Goal: Task Accomplishment & Management: Use online tool/utility

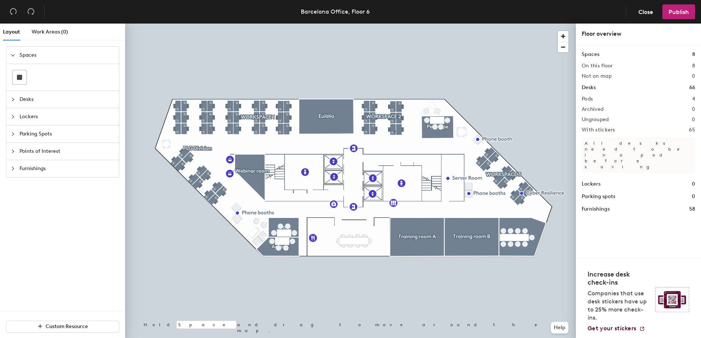
click at [394, 24] on div at bounding box center [350, 24] width 451 height 0
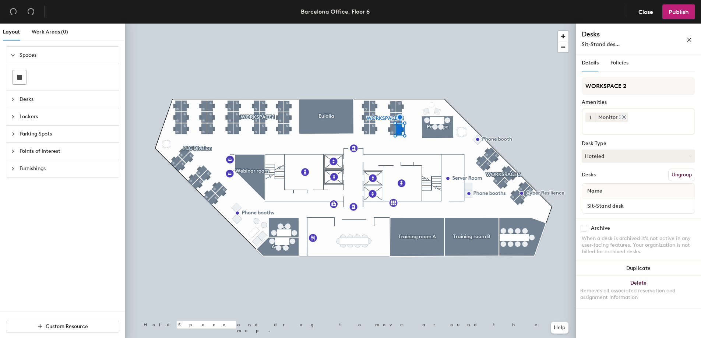
click at [621, 117] on icon at bounding box center [623, 116] width 5 height 5
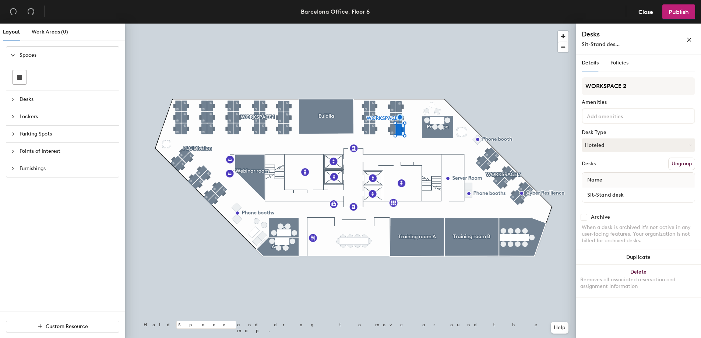
click at [622, 117] on input at bounding box center [618, 115] width 66 height 9
type input "4k"
click at [620, 135] on div "Monitor 4K" at bounding box center [638, 133] width 111 height 11
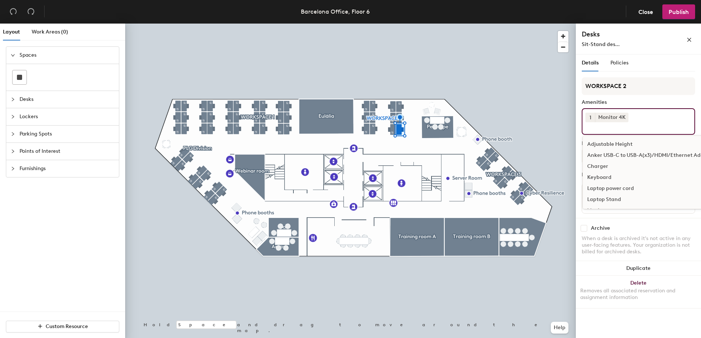
click at [644, 103] on div "Amenities" at bounding box center [638, 102] width 113 height 6
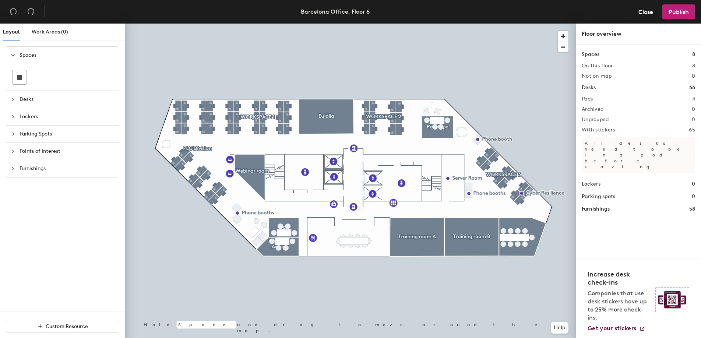
click at [392, 24] on div at bounding box center [350, 24] width 451 height 0
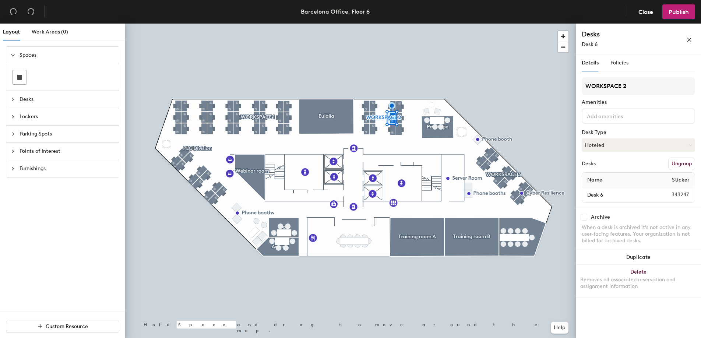
click at [399, 24] on div at bounding box center [350, 24] width 451 height 0
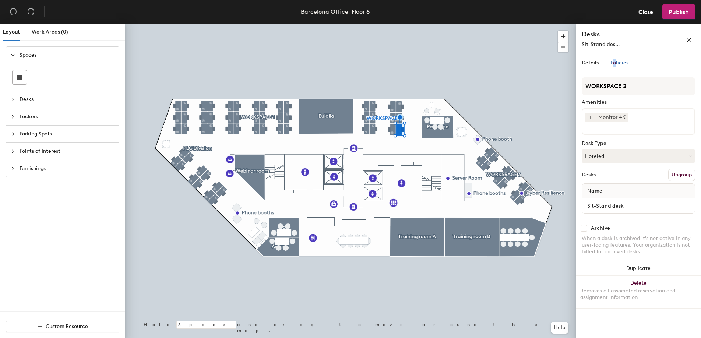
click at [614, 60] on span "Policies" at bounding box center [619, 63] width 18 height 6
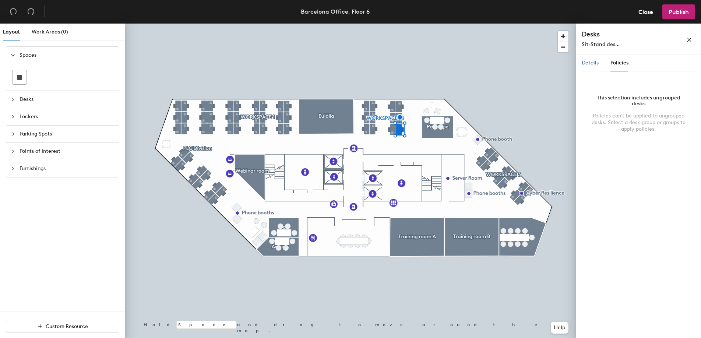
click at [597, 64] on span "Details" at bounding box center [590, 63] width 17 height 6
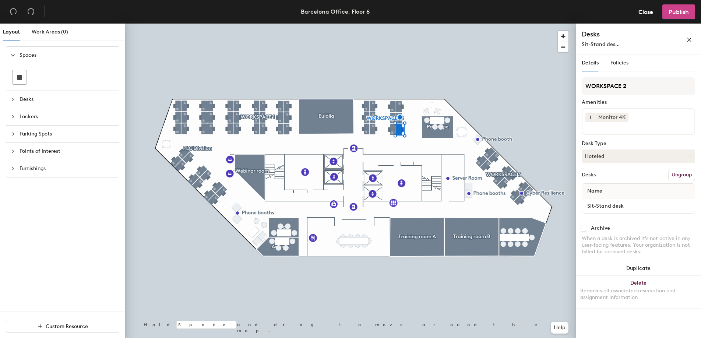
click at [679, 14] on span "Publish" at bounding box center [679, 11] width 20 height 7
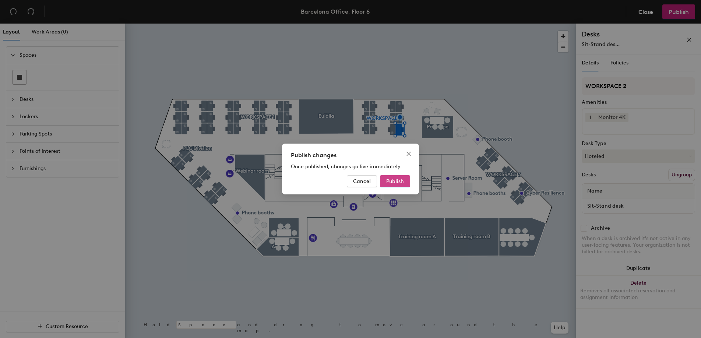
click at [399, 184] on button "Publish" at bounding box center [395, 181] width 30 height 12
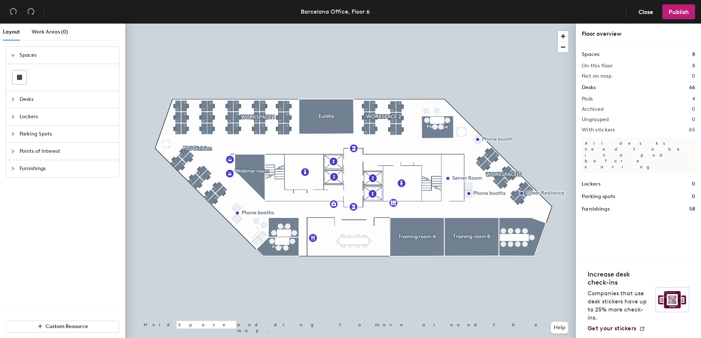
click at [400, 24] on div at bounding box center [350, 24] width 451 height 0
